Goal: Complete application form

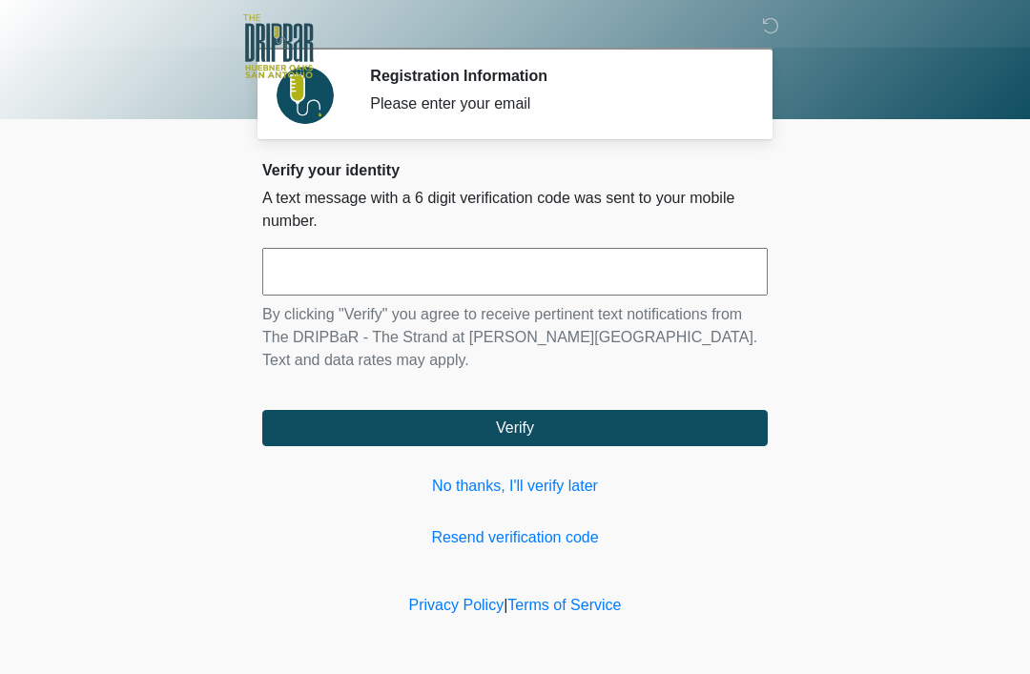
click at [623, 271] on input "text" at bounding box center [514, 272] width 505 height 48
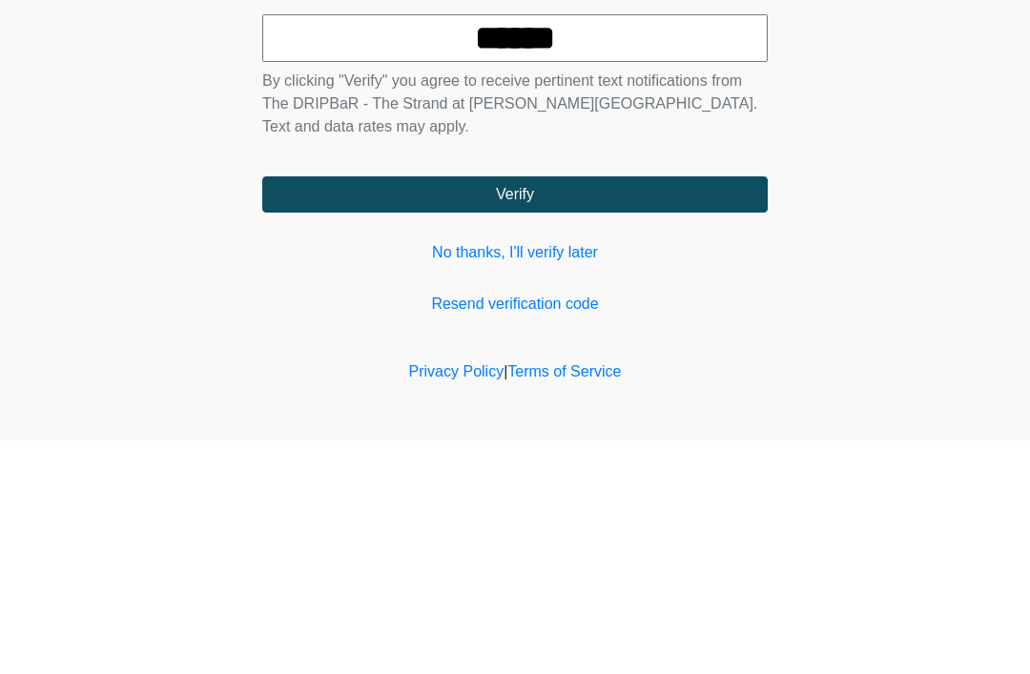
type input "******"
click at [698, 410] on button "Verify" at bounding box center [514, 428] width 505 height 36
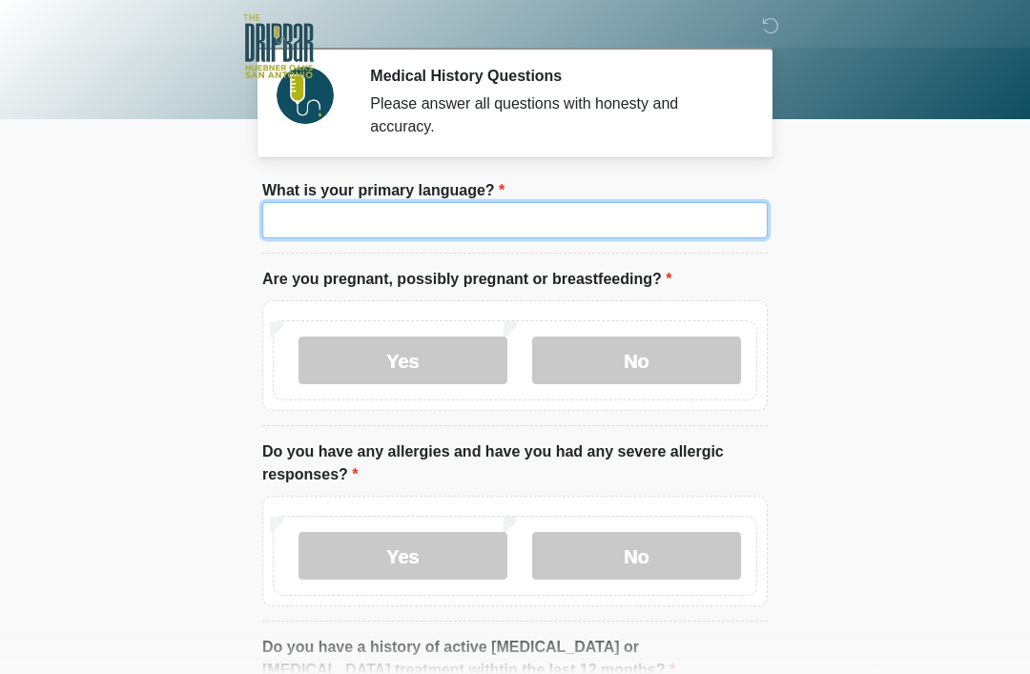
click at [654, 227] on input "What is your primary language?" at bounding box center [514, 220] width 505 height 36
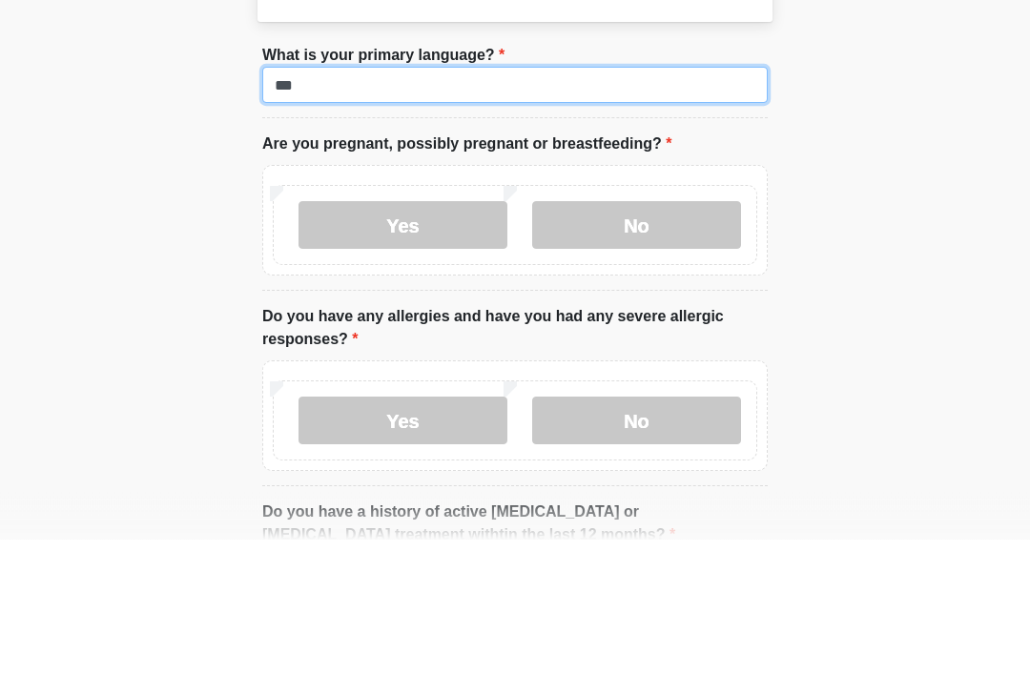
type input "***"
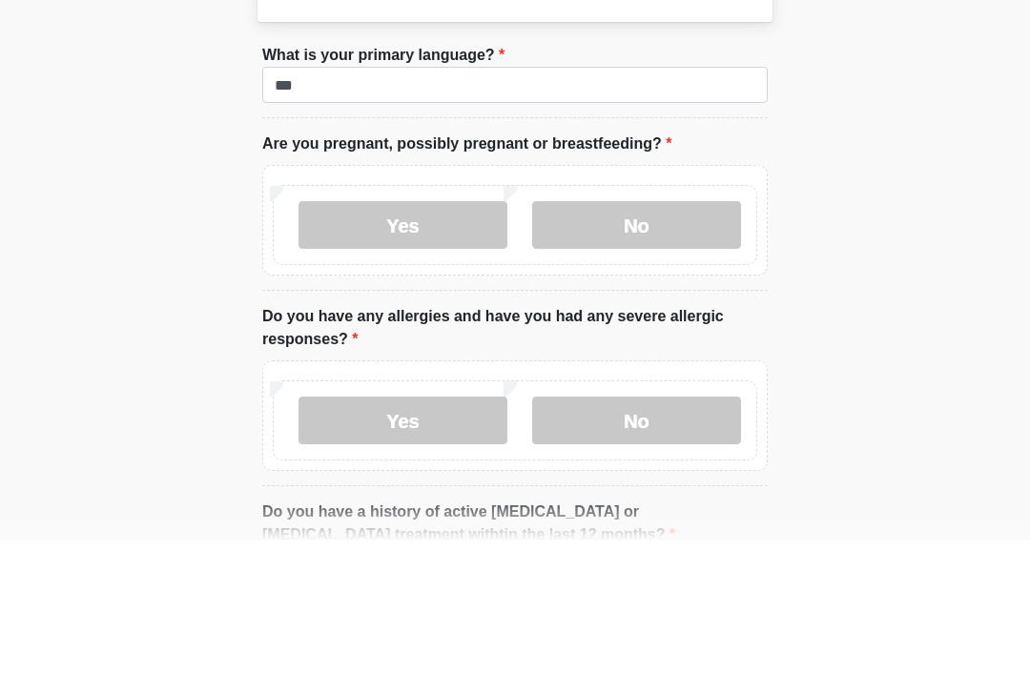
click at [641, 337] on label "No" at bounding box center [636, 361] width 209 height 48
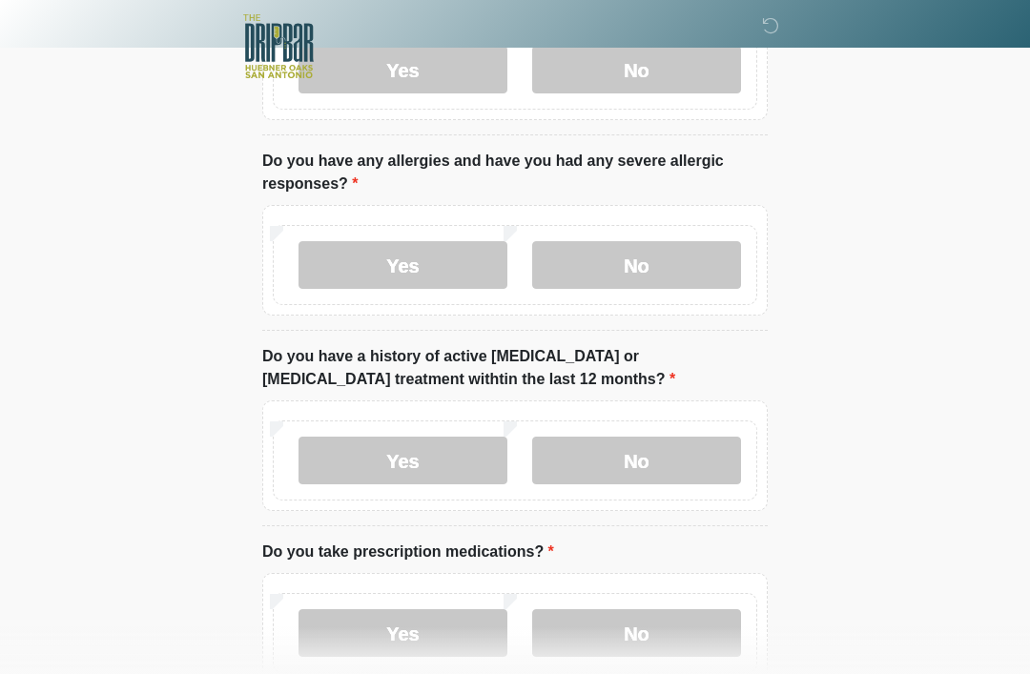
scroll to position [289, 0]
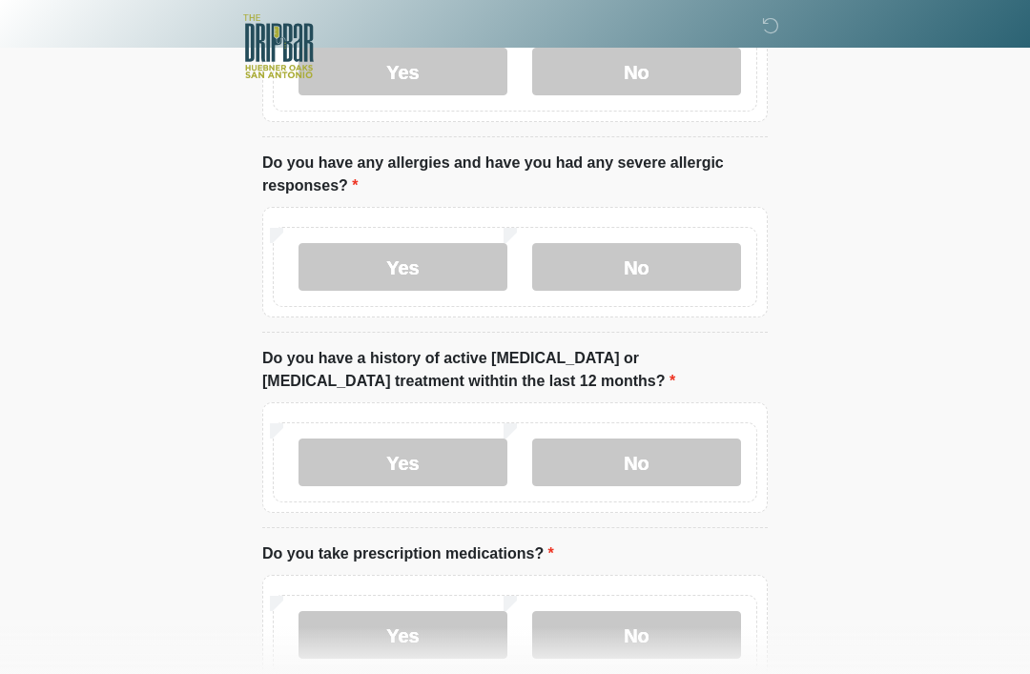
click at [703, 250] on label "No" at bounding box center [636, 267] width 209 height 48
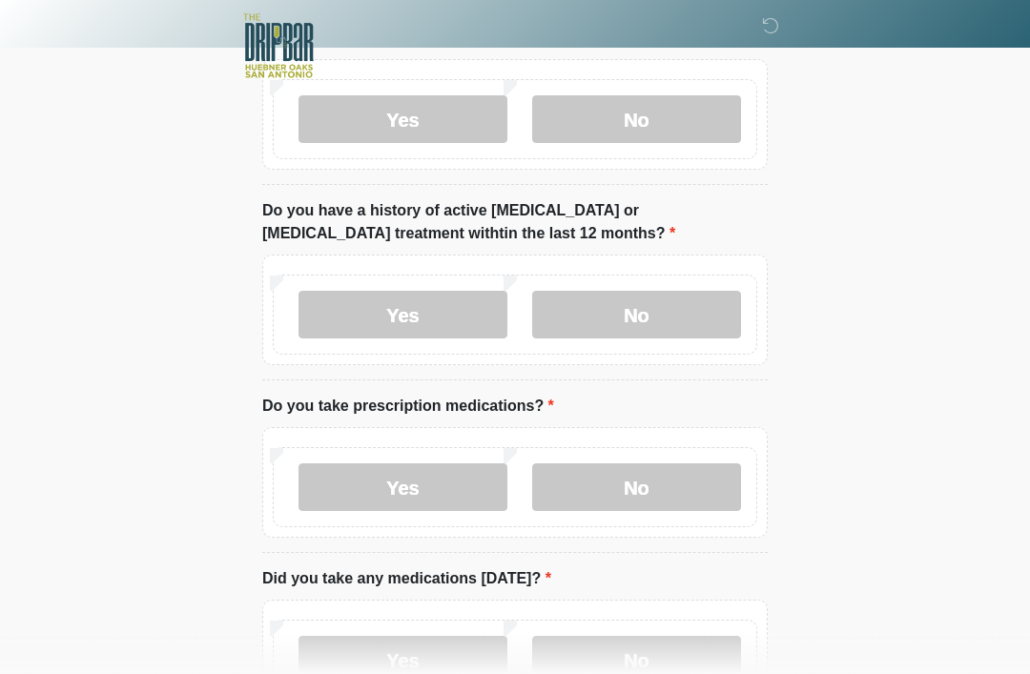
click at [680, 303] on label "No" at bounding box center [636, 316] width 209 height 48
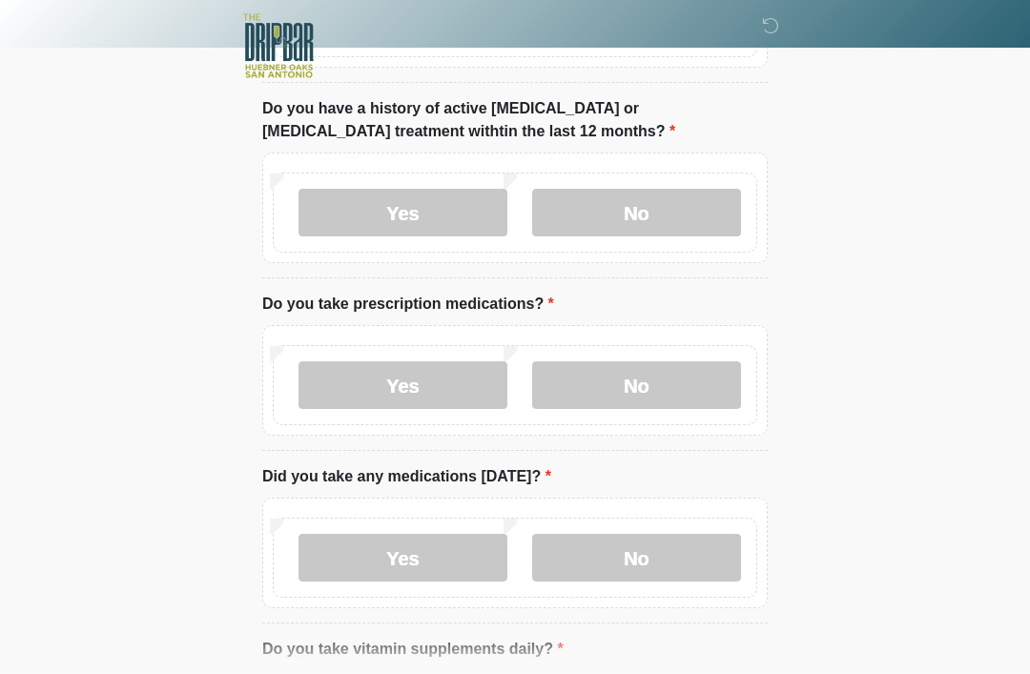
scroll to position [601, 0]
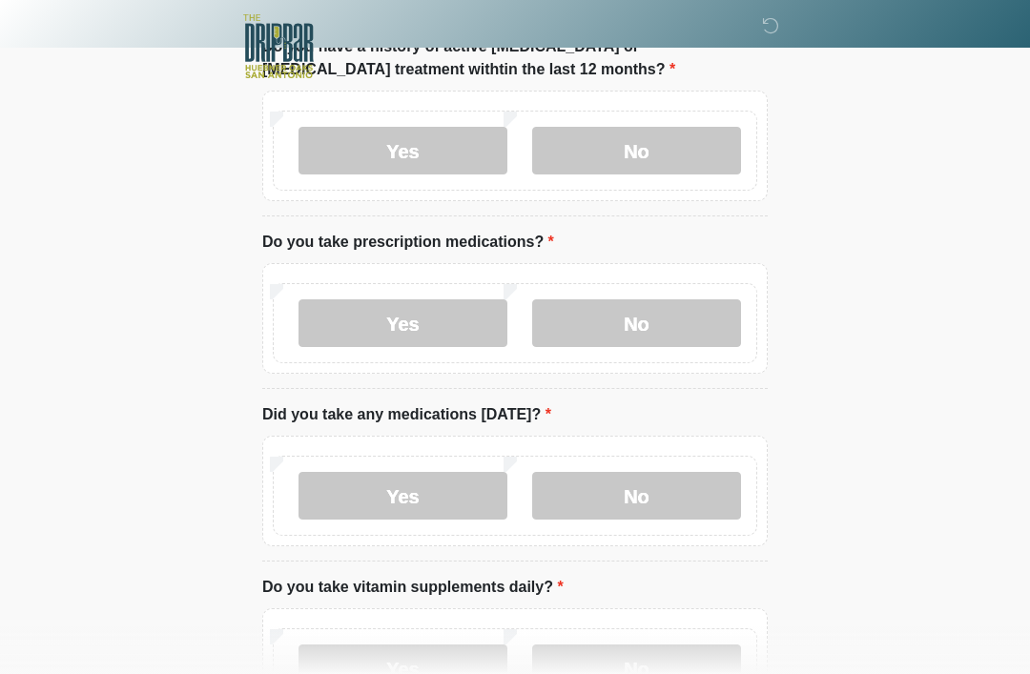
click at [691, 315] on label "No" at bounding box center [636, 323] width 209 height 48
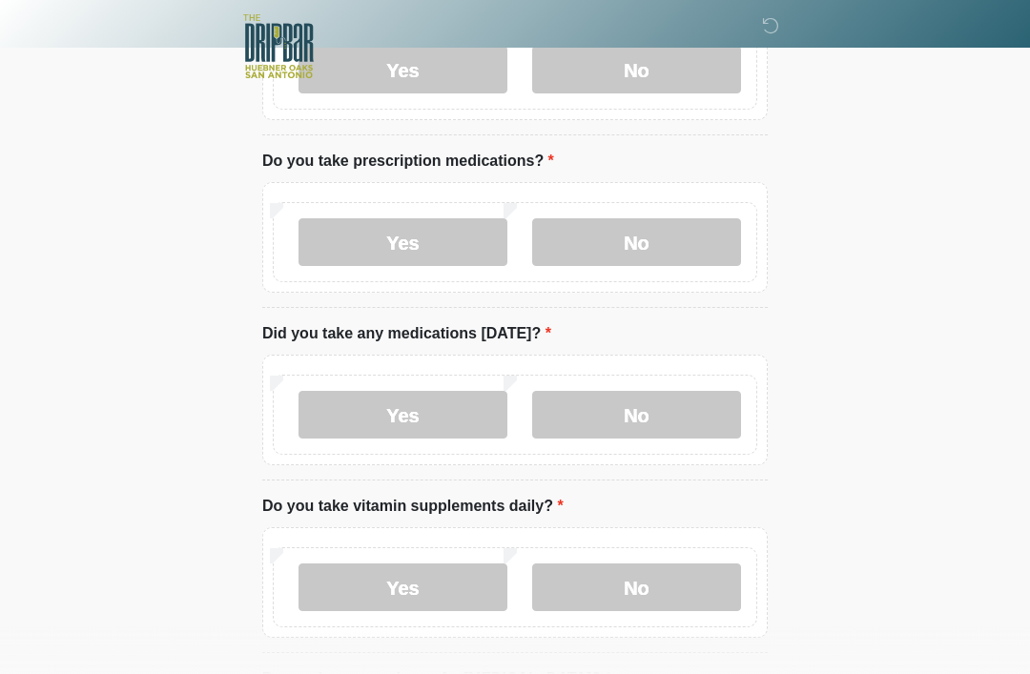
scroll to position [717, 0]
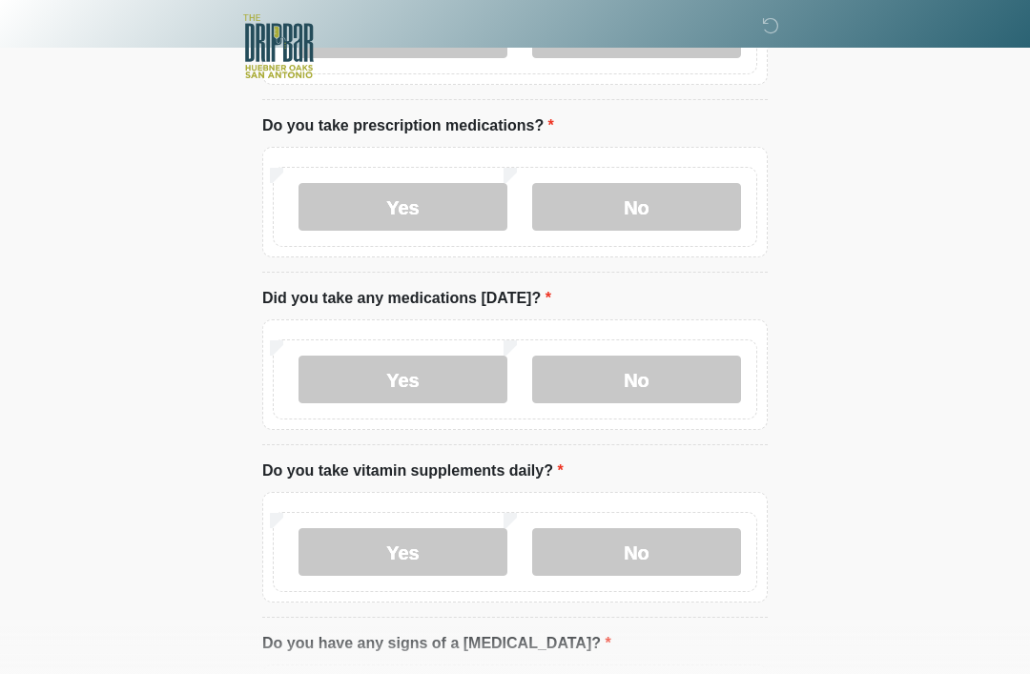
click at [684, 374] on label "No" at bounding box center [636, 380] width 209 height 48
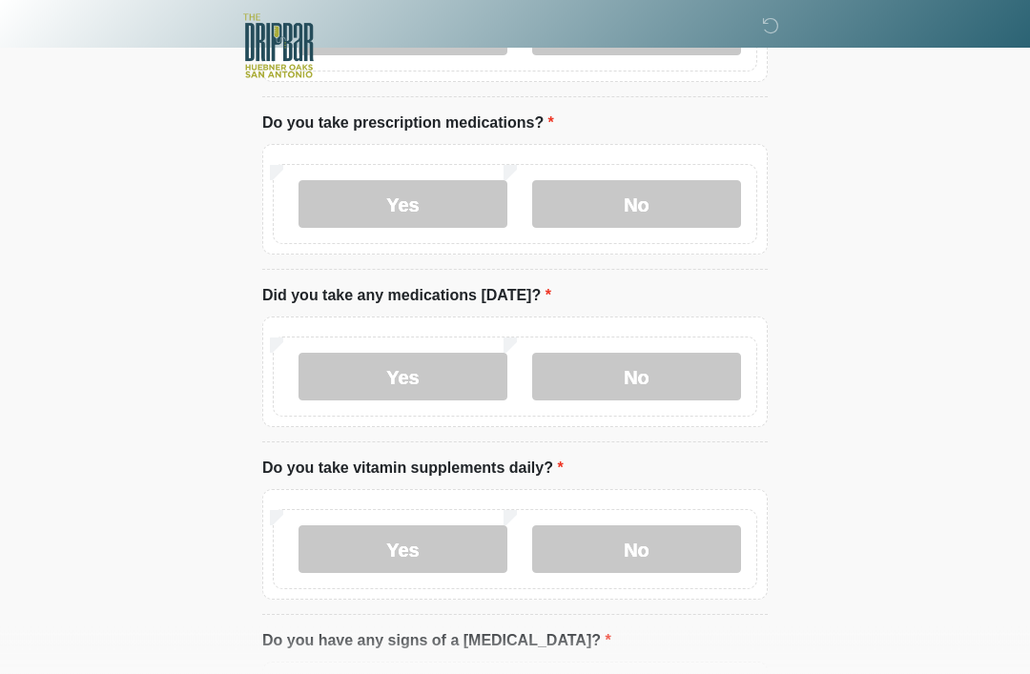
scroll to position [719, 0]
click at [478, 216] on label "Yes" at bounding box center [402, 205] width 209 height 48
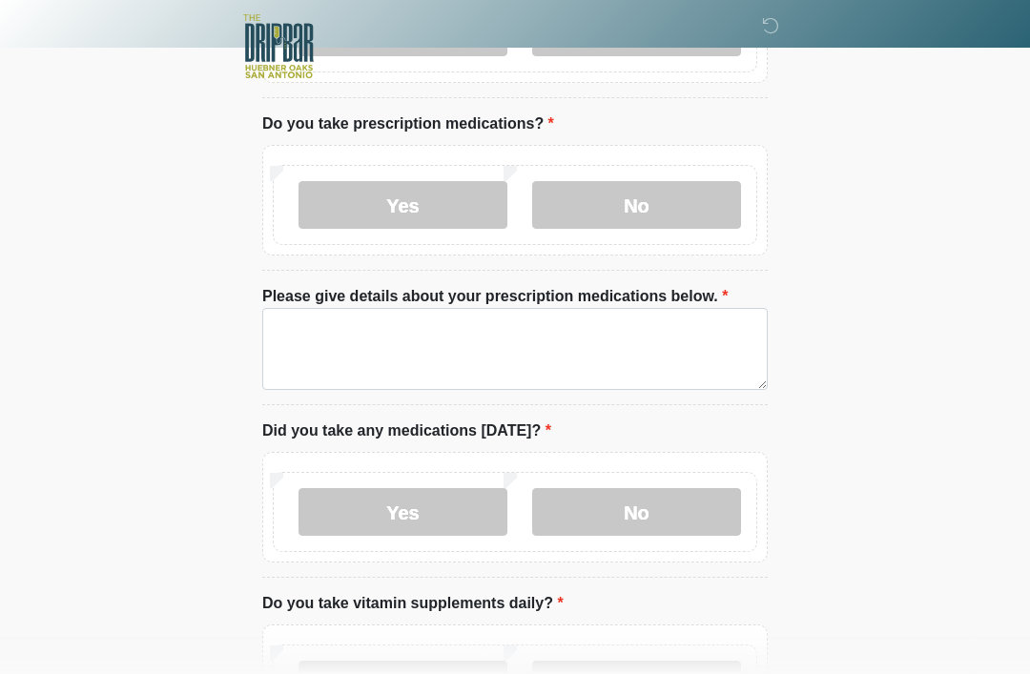
click at [539, 305] on label "Please give details about your prescription medications below." at bounding box center [494, 296] width 465 height 23
click at [539, 308] on textarea "Please give details about your prescription medications below." at bounding box center [514, 349] width 505 height 82
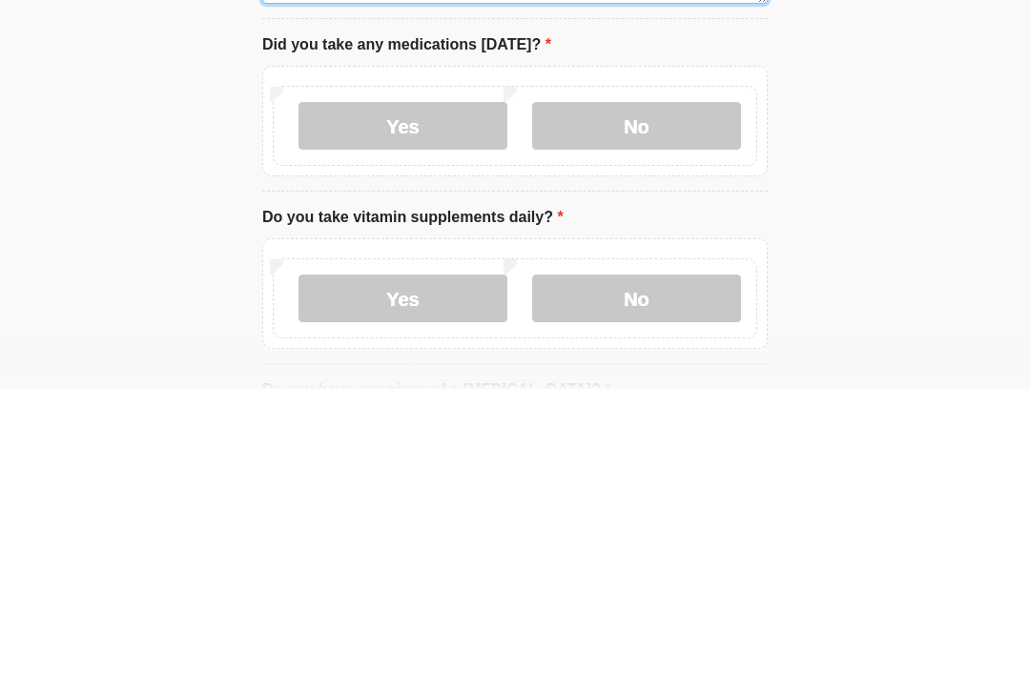
type textarea "********"
click at [455, 387] on label "Yes" at bounding box center [402, 411] width 209 height 48
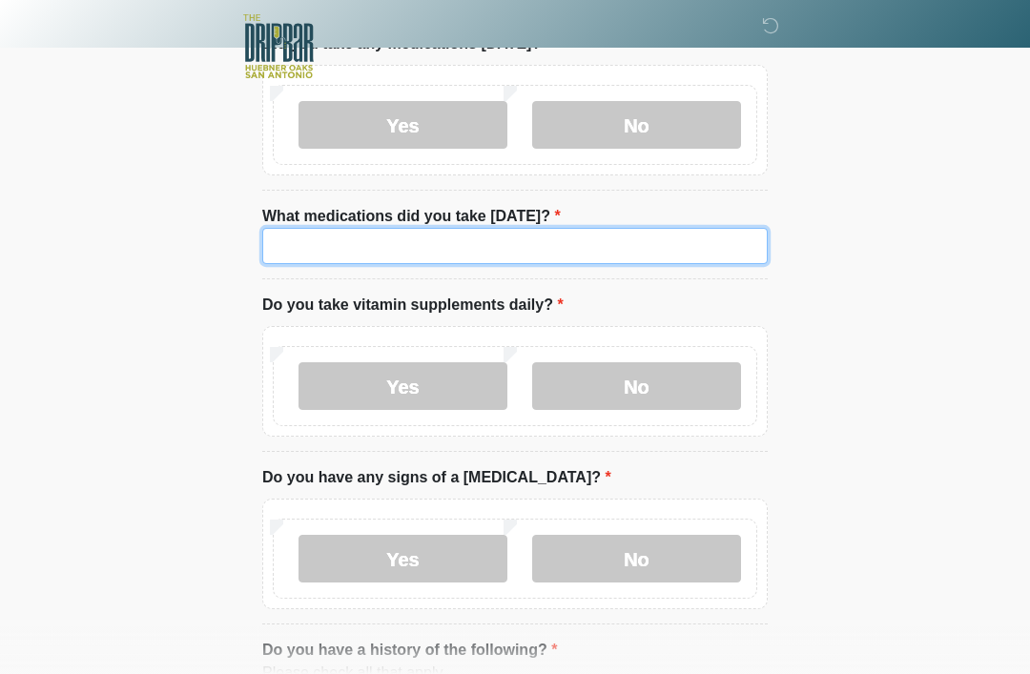
click at [551, 237] on input "What medications did you take today?" at bounding box center [514, 246] width 505 height 36
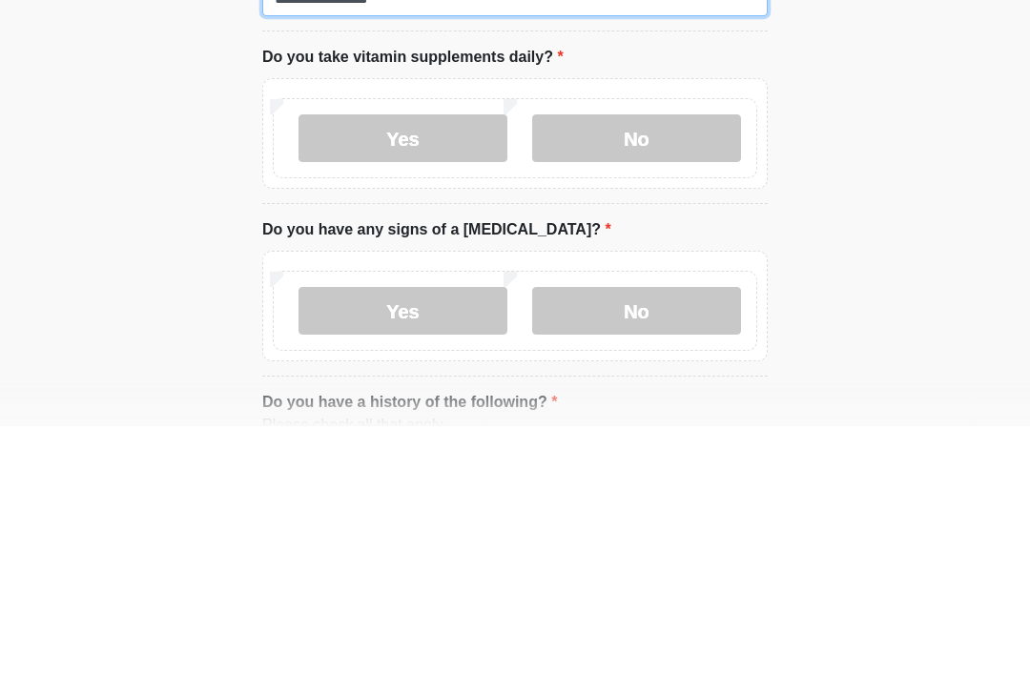
type input "**********"
click at [665, 363] on label "No" at bounding box center [636, 387] width 209 height 48
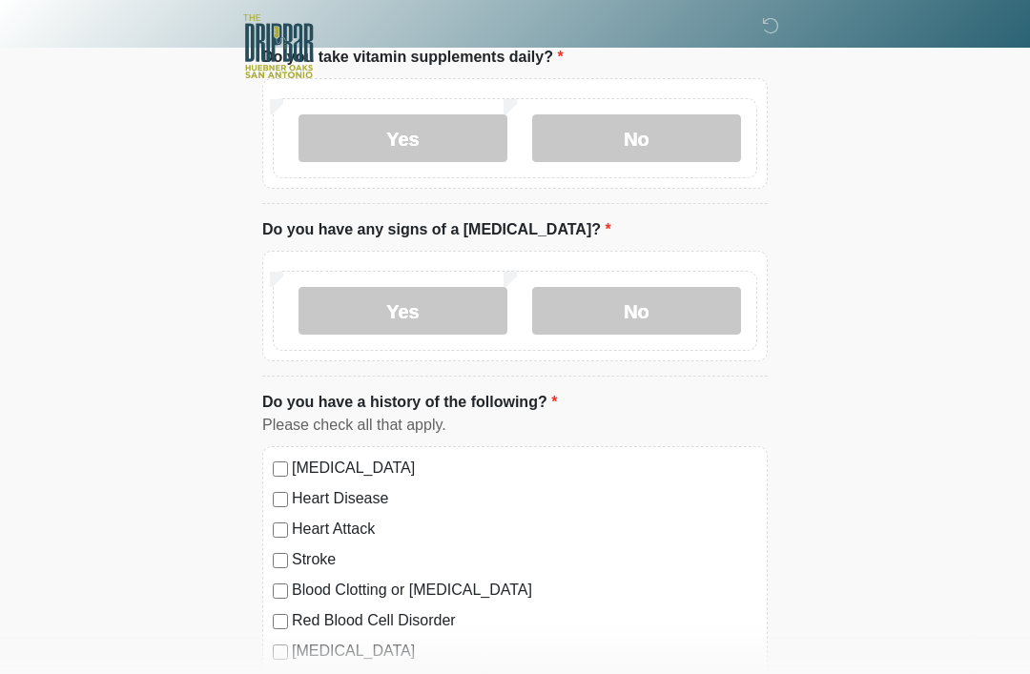
click at [645, 303] on label "No" at bounding box center [636, 311] width 209 height 48
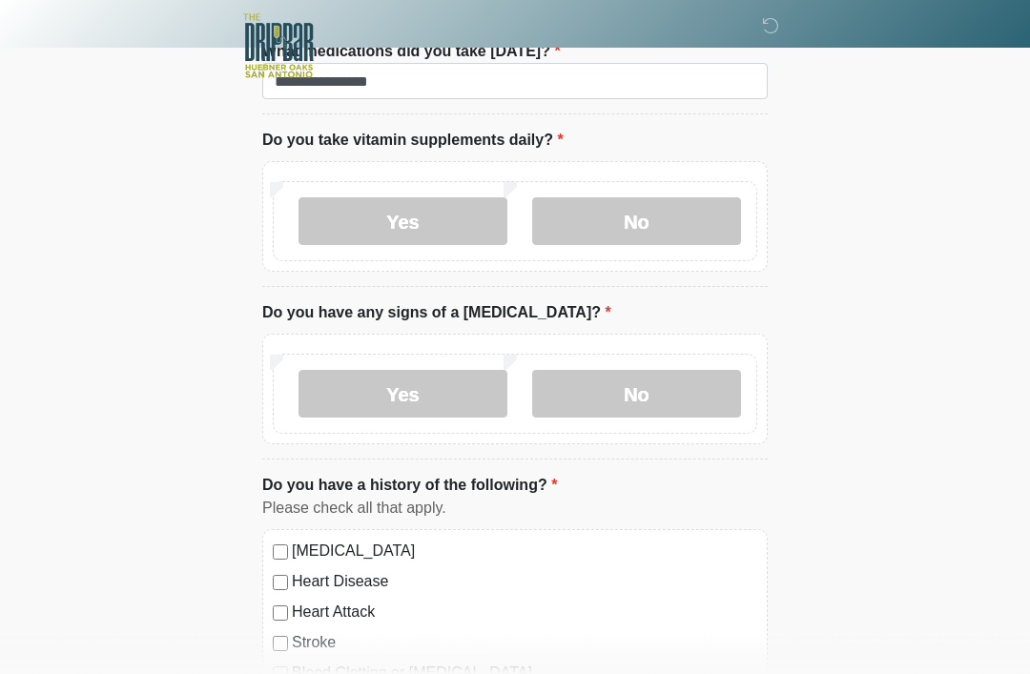
scroll to position [1257, 0]
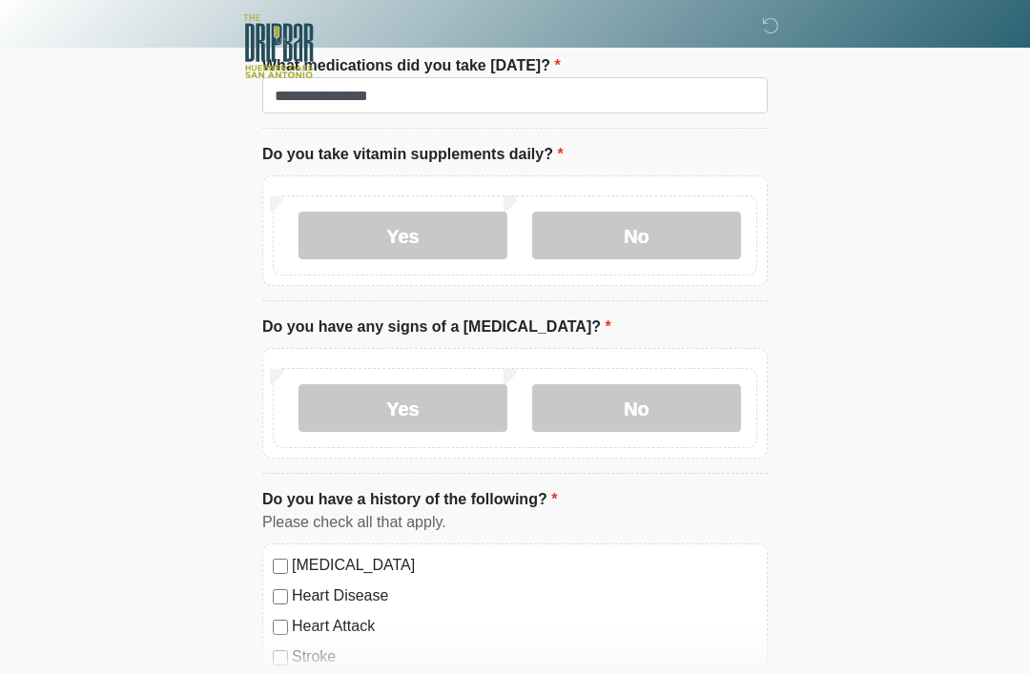
click at [440, 217] on label "Yes" at bounding box center [402, 236] width 209 height 48
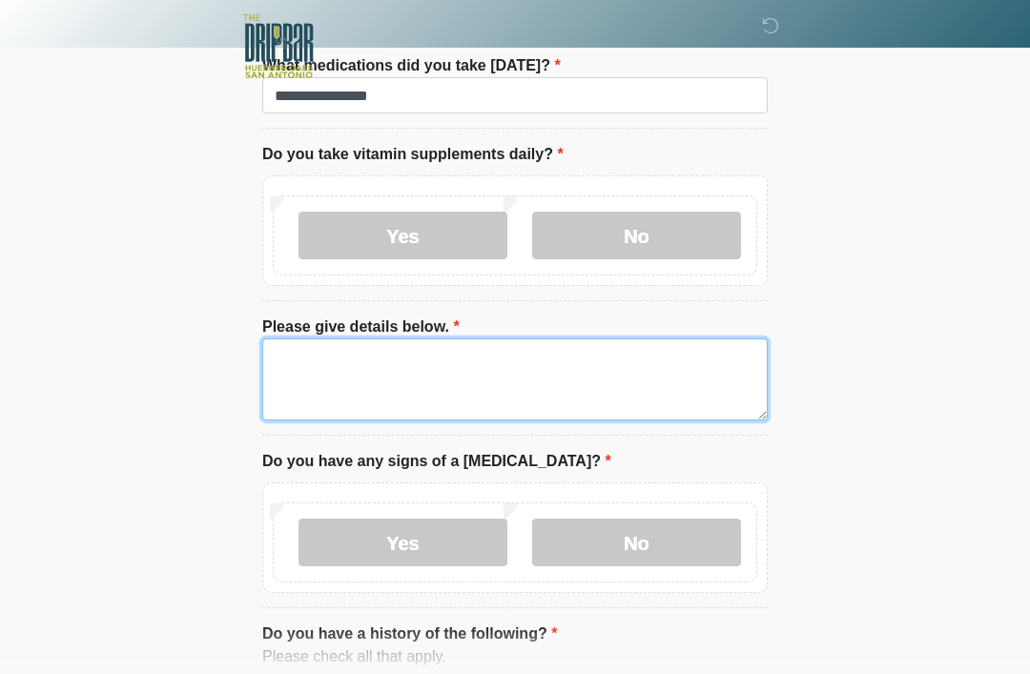
click at [471, 355] on textarea "Please give details below." at bounding box center [514, 379] width 505 height 82
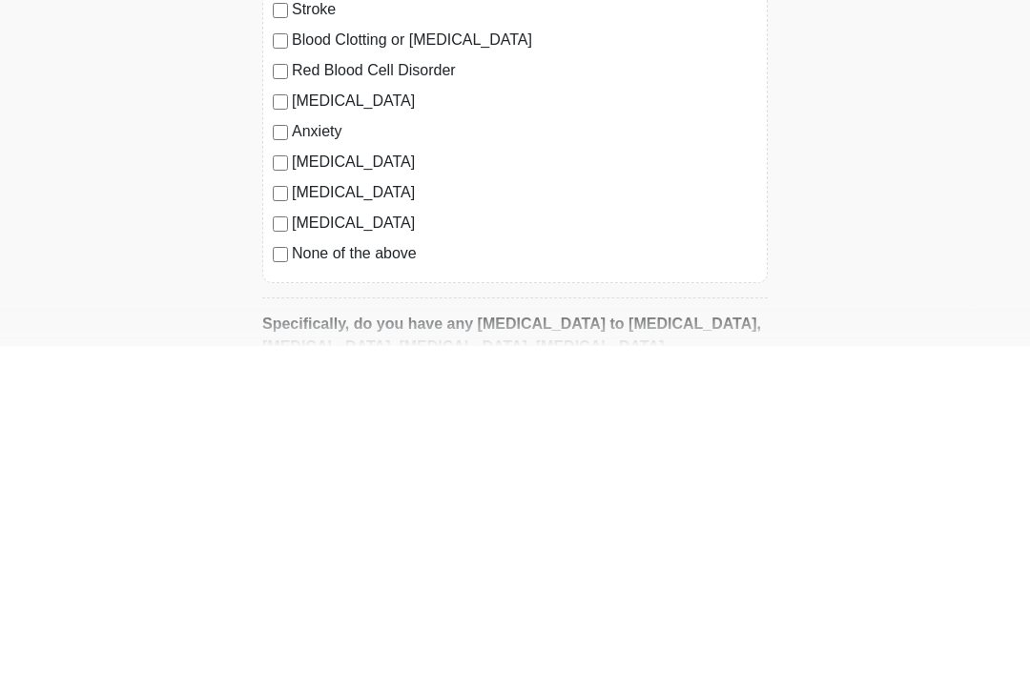
scroll to position [1722, 0]
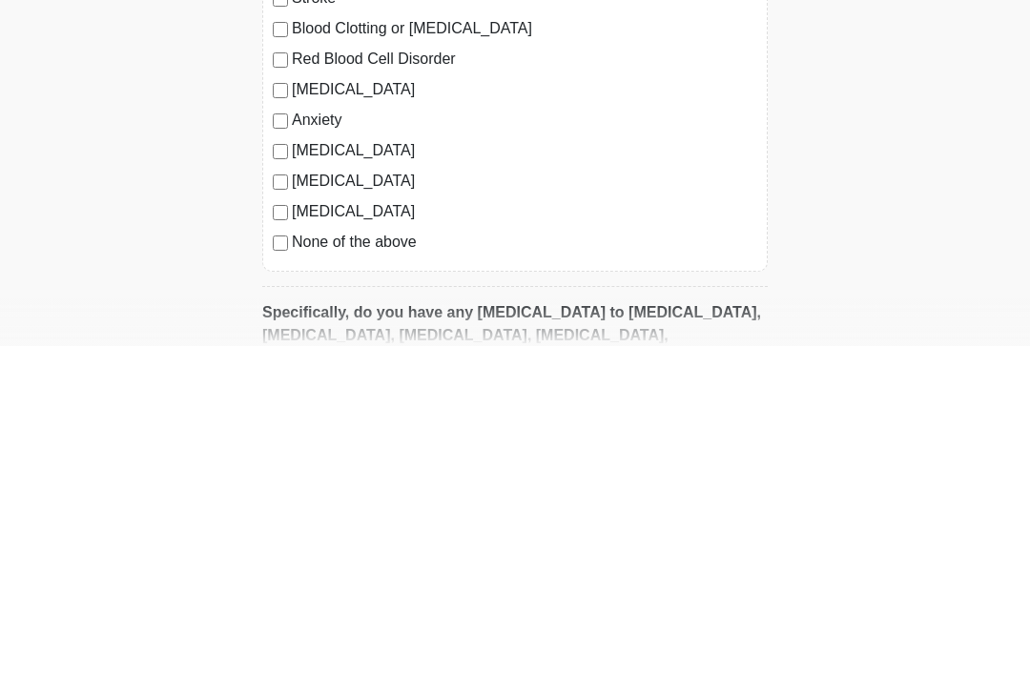
type textarea "*****"
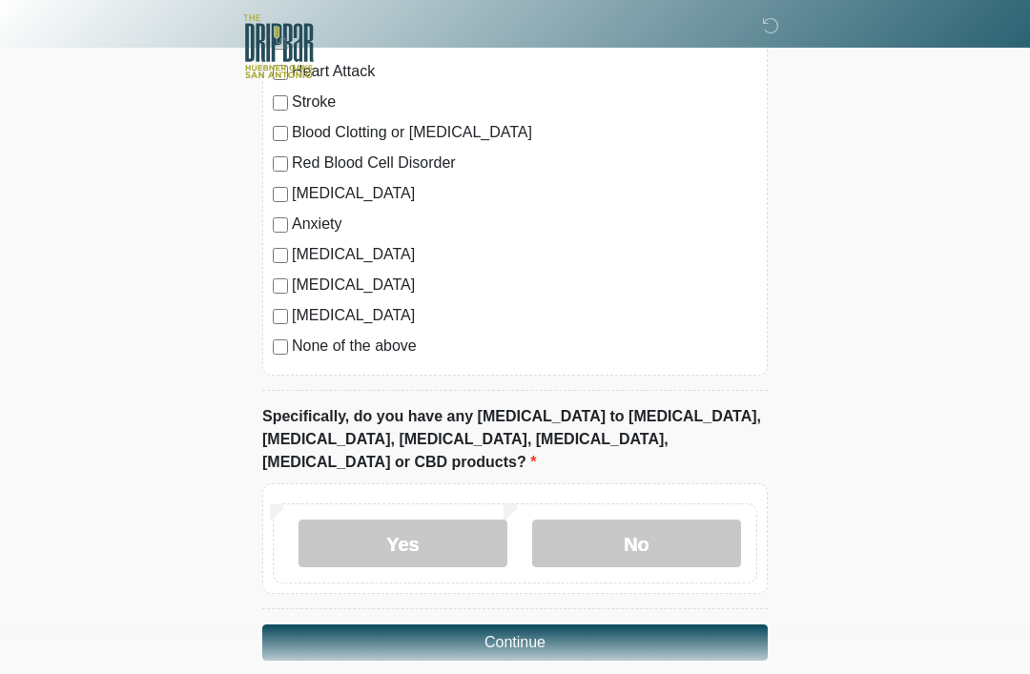
click at [650, 520] on label "No" at bounding box center [636, 544] width 209 height 48
click at [620, 624] on button "Continue" at bounding box center [514, 642] width 505 height 36
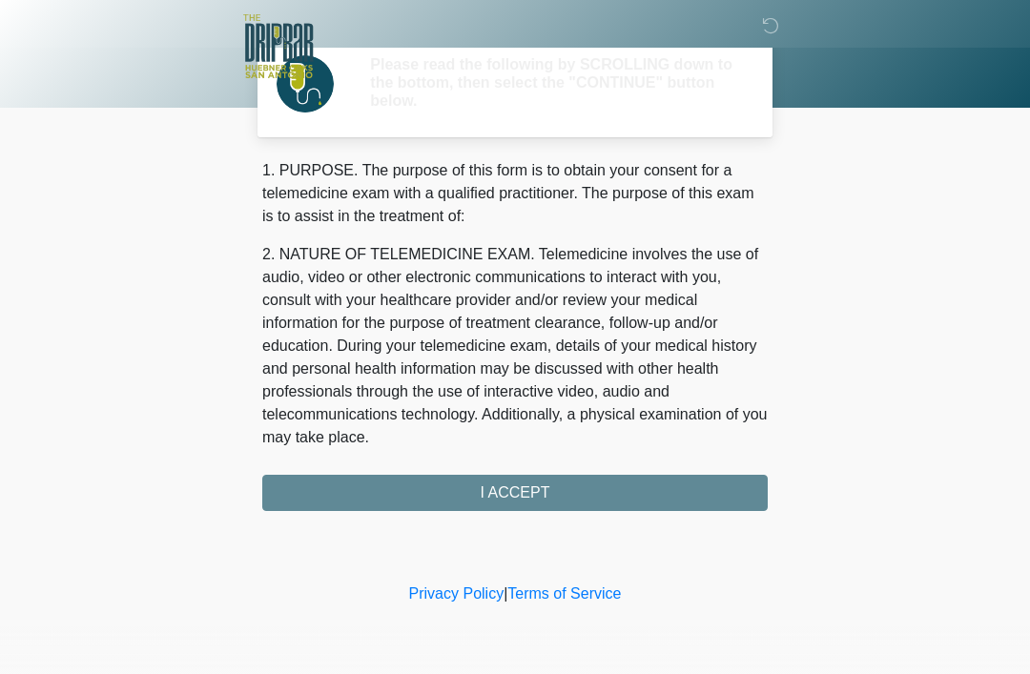
scroll to position [0, 0]
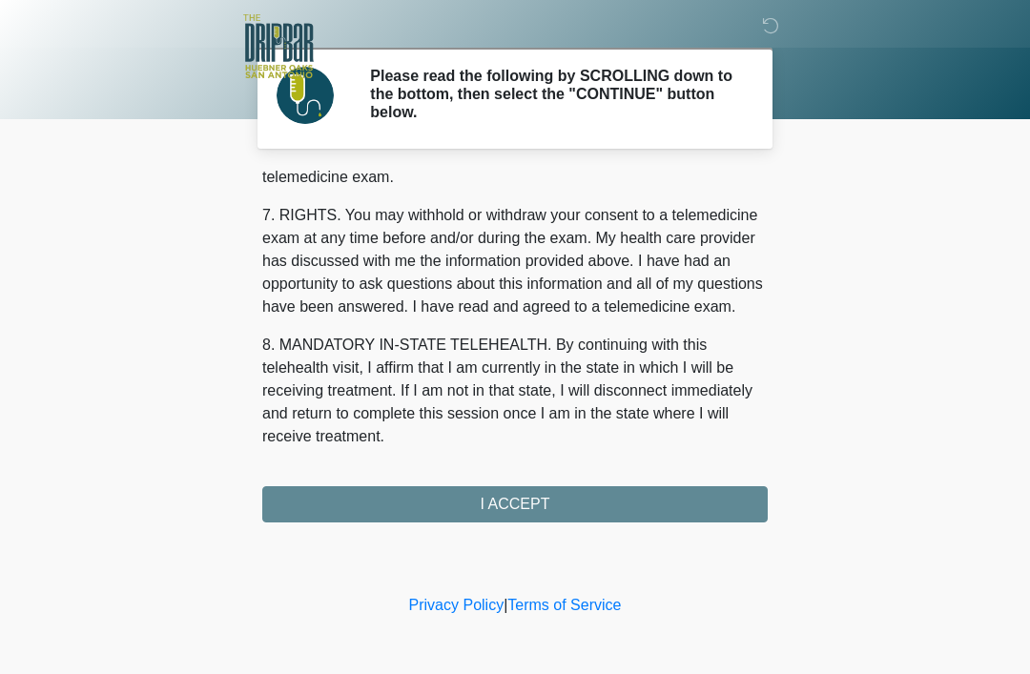
click at [547, 500] on div "1. PURPOSE. The purpose of this form is to obtain your consent for a telemedici…" at bounding box center [514, 347] width 505 height 352
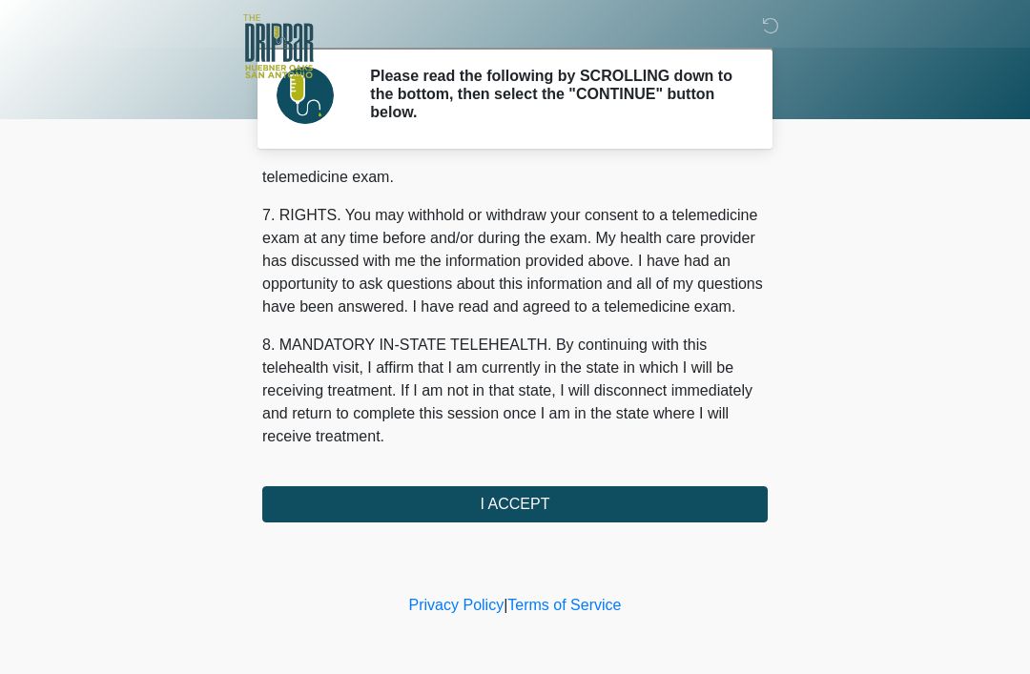
click at [668, 498] on button "I ACCEPT" at bounding box center [514, 504] width 505 height 36
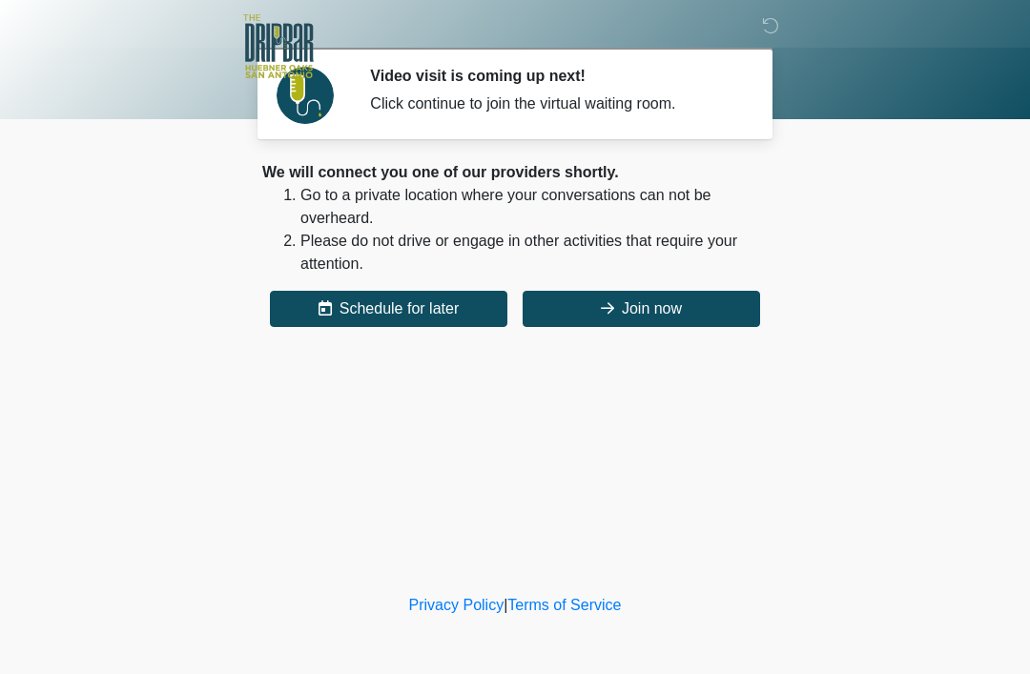
click at [727, 311] on button "Join now" at bounding box center [640, 309] width 237 height 36
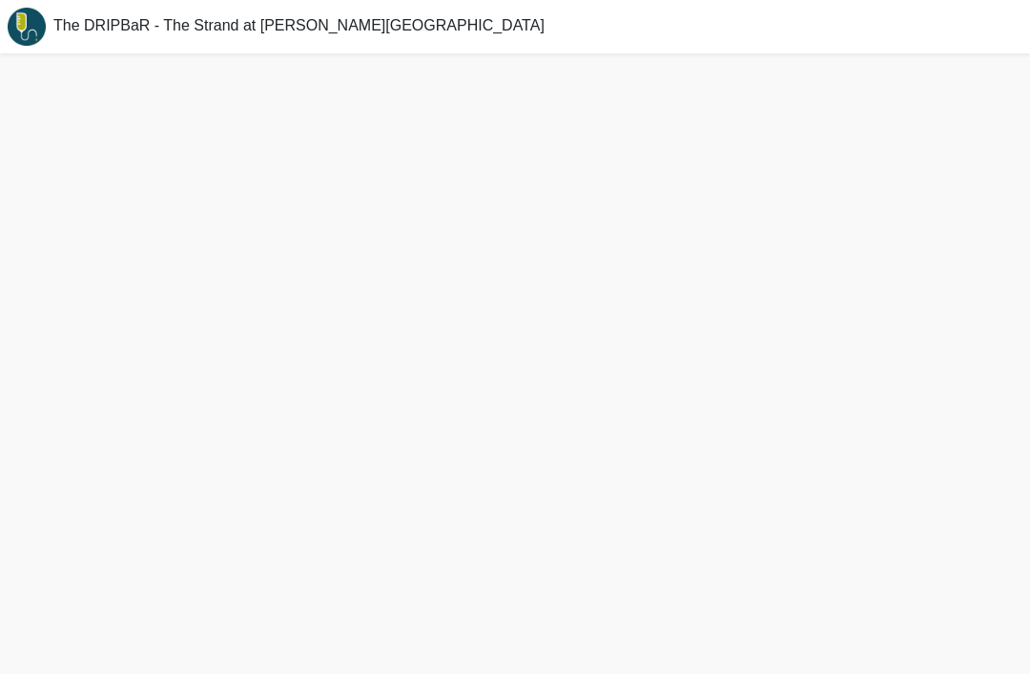
scroll to position [6, 0]
